Goal: Task Accomplishment & Management: Manage account settings

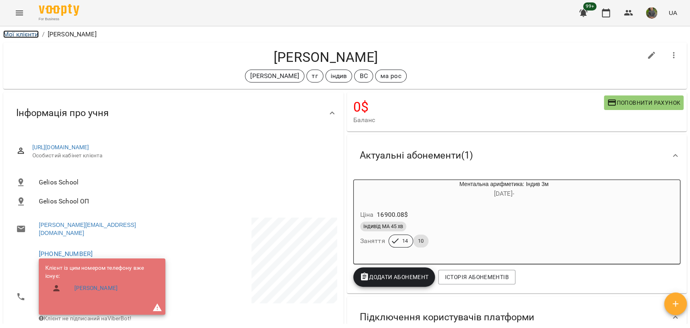
click at [12, 36] on link "Мої клієнти" at bounding box center [21, 34] width 36 height 8
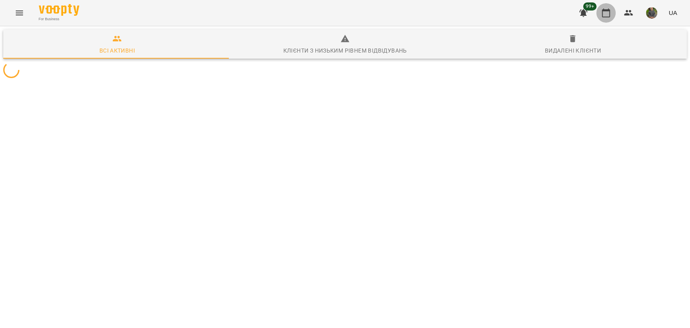
click at [602, 12] on icon "button" at bounding box center [606, 13] width 10 height 10
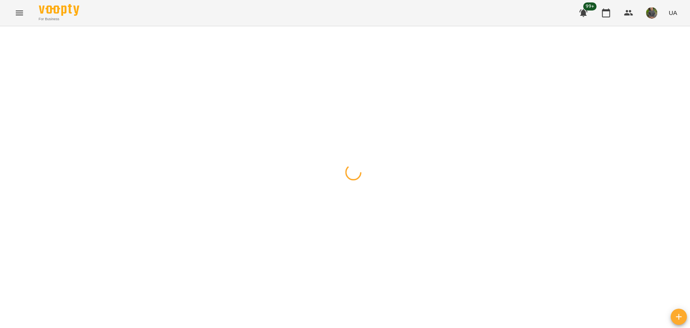
click at [6, 39] on button "button" at bounding box center [7, 36] width 11 height 16
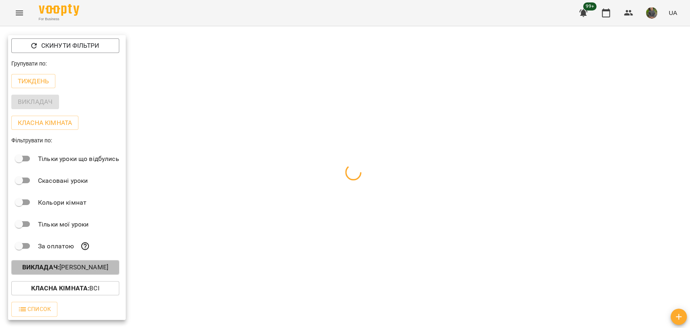
click at [84, 264] on p "Викладач : [PERSON_NAME]" at bounding box center [65, 267] width 86 height 10
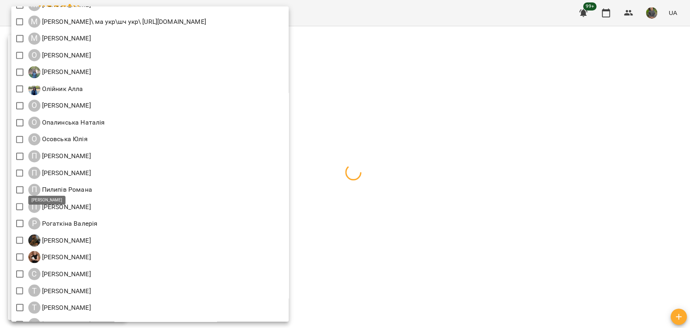
scroll to position [827, 0]
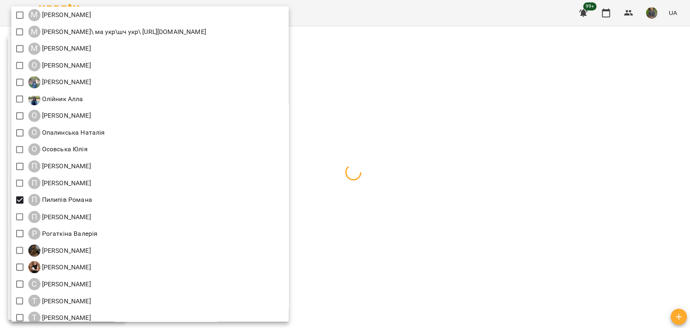
click at [446, 198] on div at bounding box center [345, 164] width 690 height 328
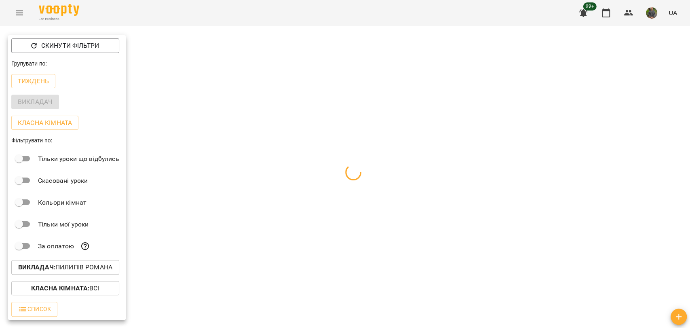
click at [446, 198] on div at bounding box center [345, 164] width 690 height 328
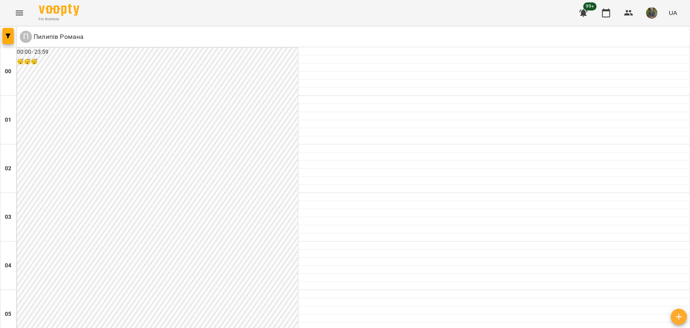
scroll to position [712, 0]
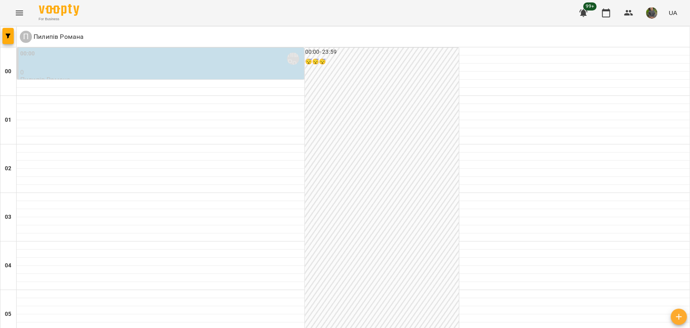
scroll to position [673, 0]
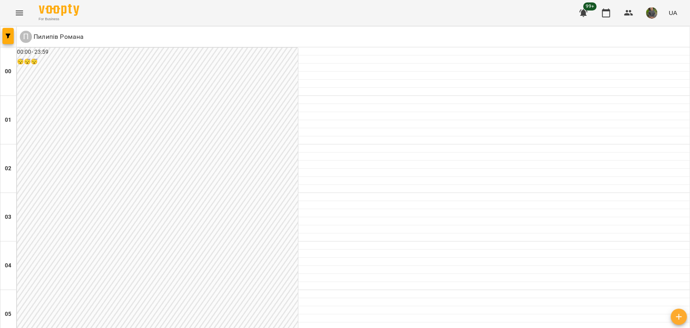
scroll to position [718, 0]
